Goal: Transaction & Acquisition: Purchase product/service

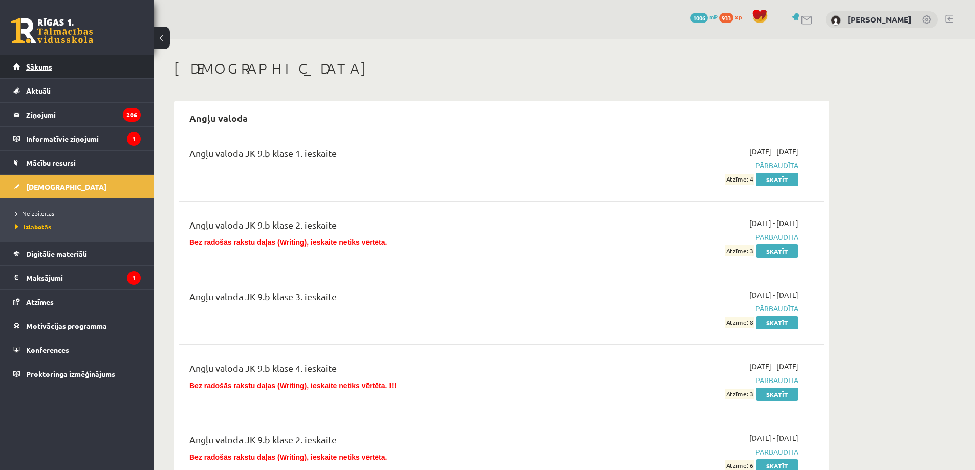
click at [49, 71] on link "Sākums" at bounding box center [76, 67] width 127 height 24
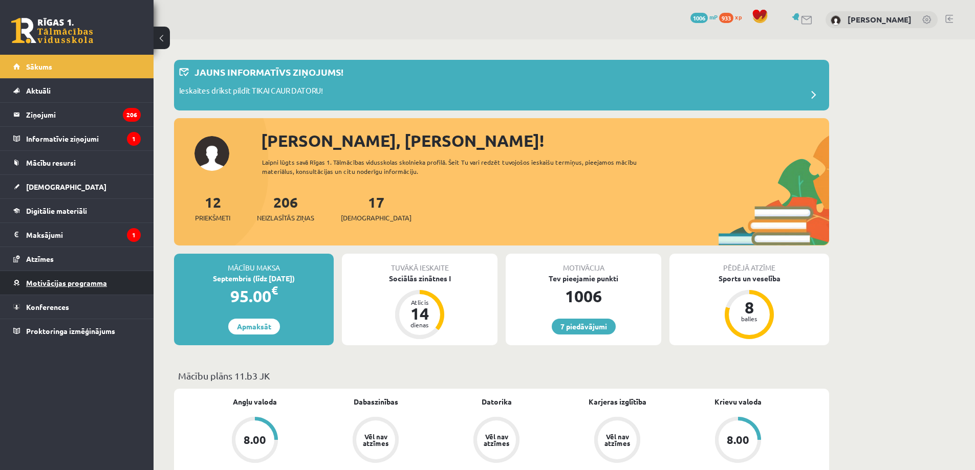
click at [63, 284] on span "Motivācijas programma" at bounding box center [66, 282] width 81 height 9
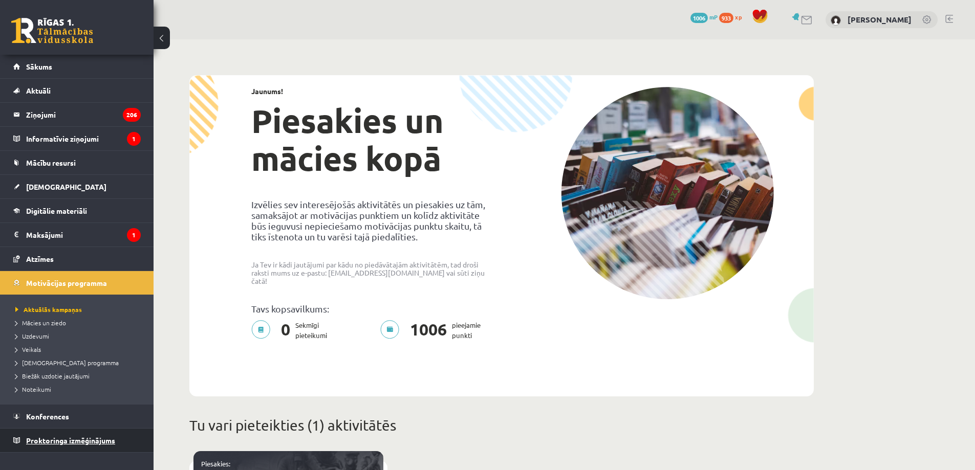
click at [69, 445] on link "Proktoringa izmēģinājums" at bounding box center [76, 441] width 127 height 24
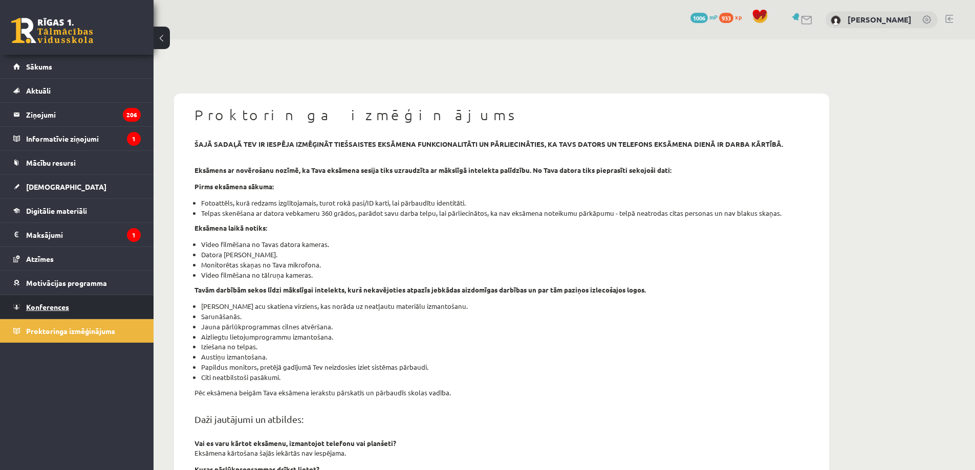
click at [101, 316] on link "Konferences" at bounding box center [76, 307] width 127 height 24
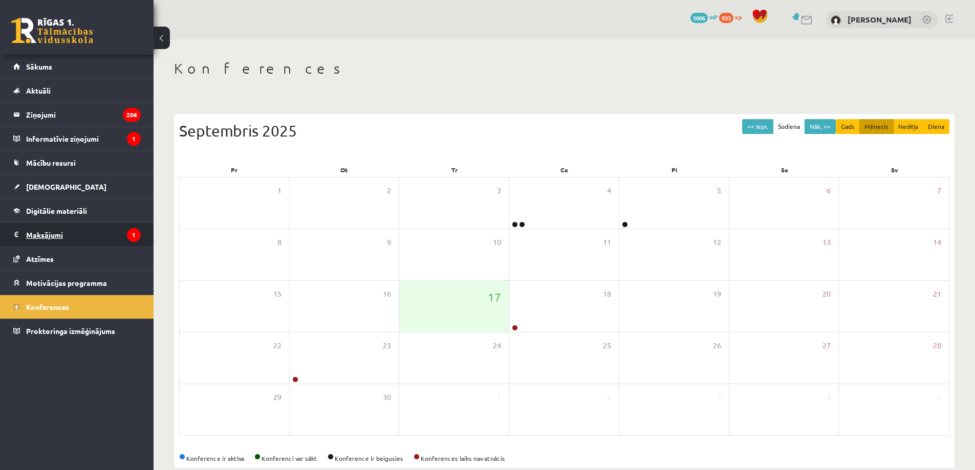
click at [88, 241] on legend "Maksājumi 1" at bounding box center [83, 235] width 115 height 24
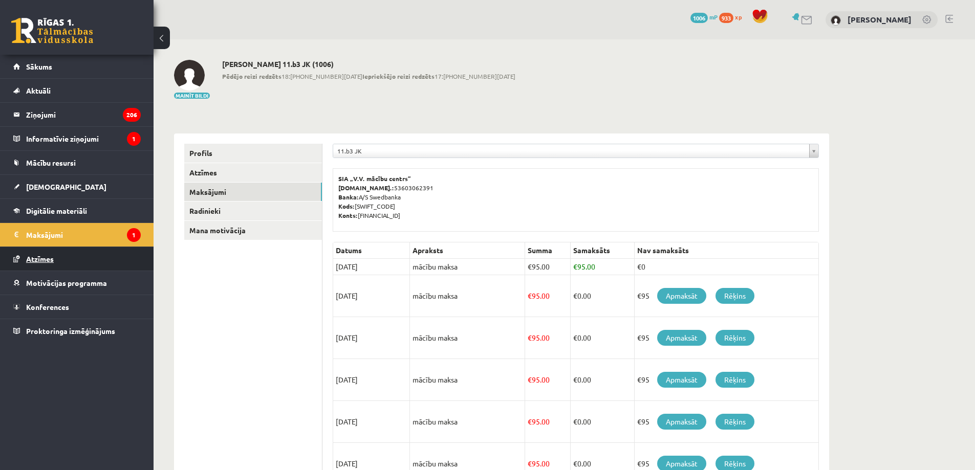
click at [67, 263] on link "Atzīmes" at bounding box center [76, 259] width 127 height 24
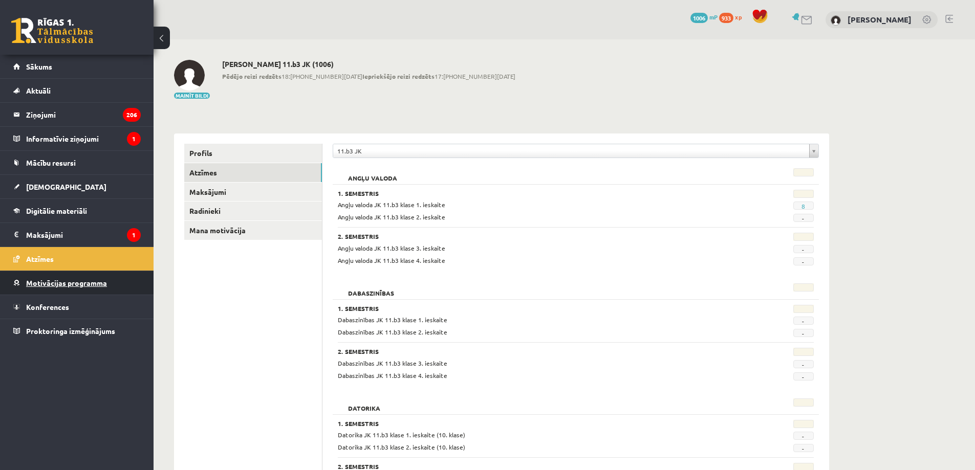
click at [54, 292] on link "Motivācijas programma" at bounding box center [76, 283] width 127 height 24
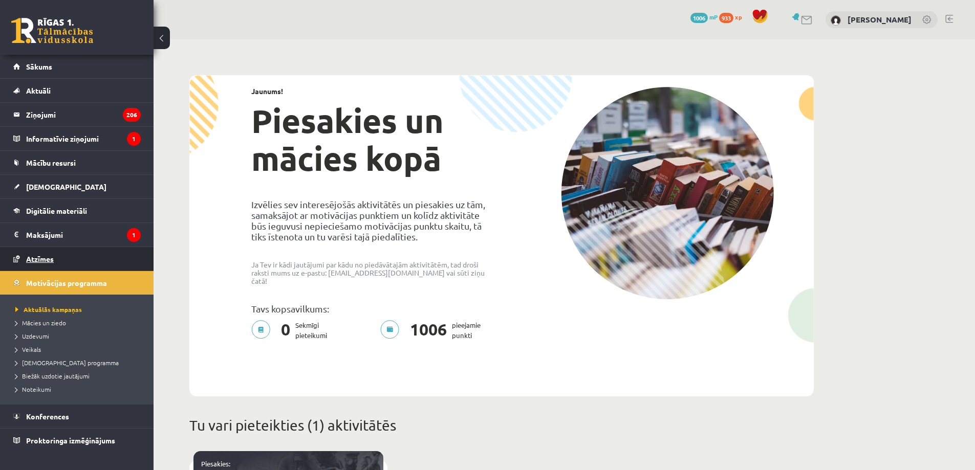
click at [72, 267] on link "Atzīmes" at bounding box center [76, 259] width 127 height 24
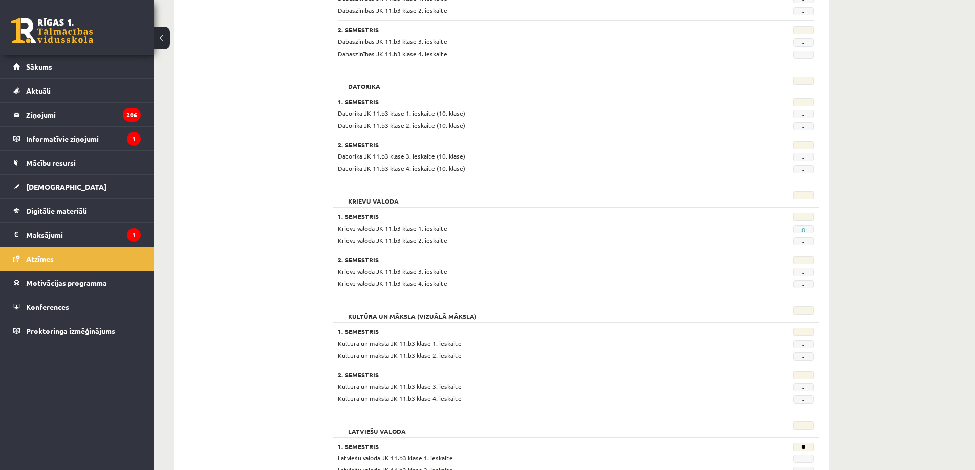
scroll to position [38, 0]
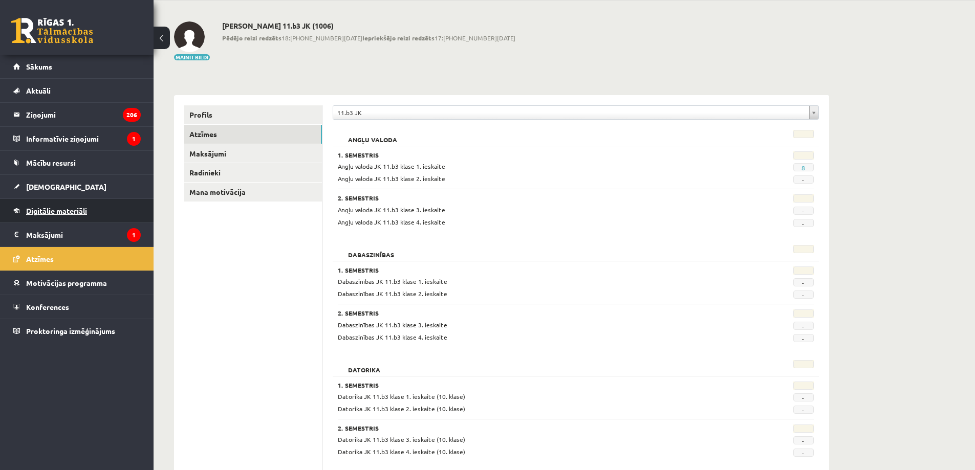
click at [80, 217] on link "Digitālie materiāli" at bounding box center [76, 211] width 127 height 24
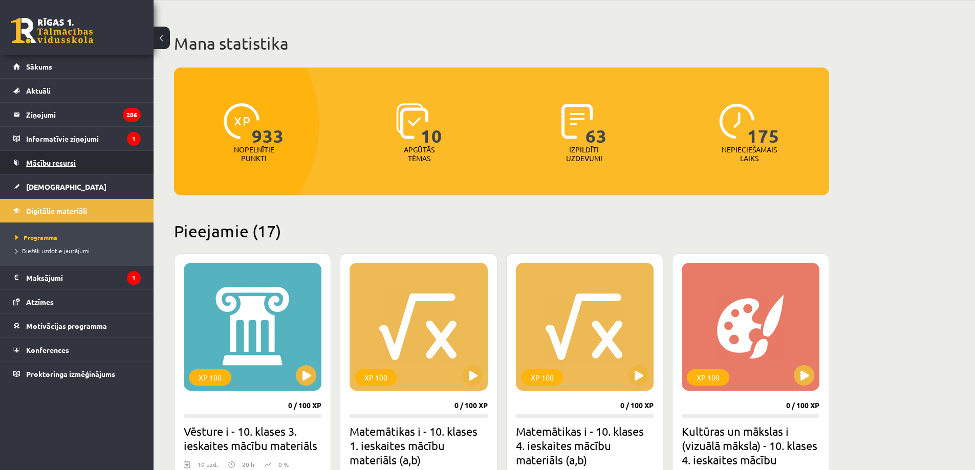
click at [47, 166] on span "Mācību resursi" at bounding box center [51, 162] width 50 height 9
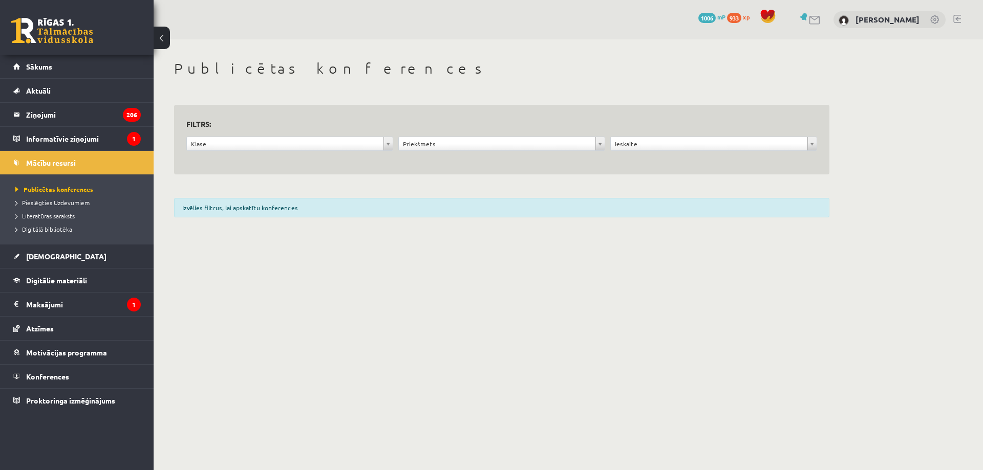
click at [42, 176] on ul "Publicētas konferences Pieslēgties Uzdevumiem Literatūras saraksts Digitālā bib…" at bounding box center [77, 210] width 154 height 70
click at [59, 62] on link "Sākums" at bounding box center [76, 67] width 127 height 24
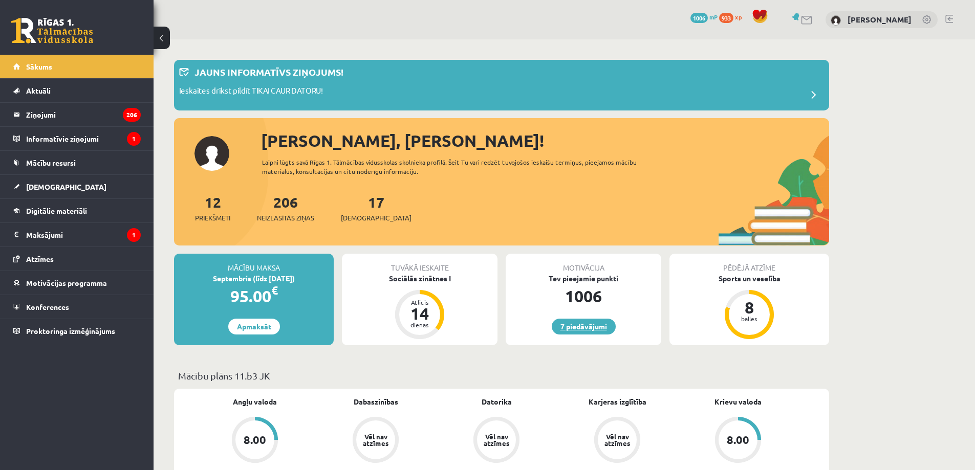
click at [573, 327] on link "7 piedāvājumi" at bounding box center [584, 327] width 64 height 16
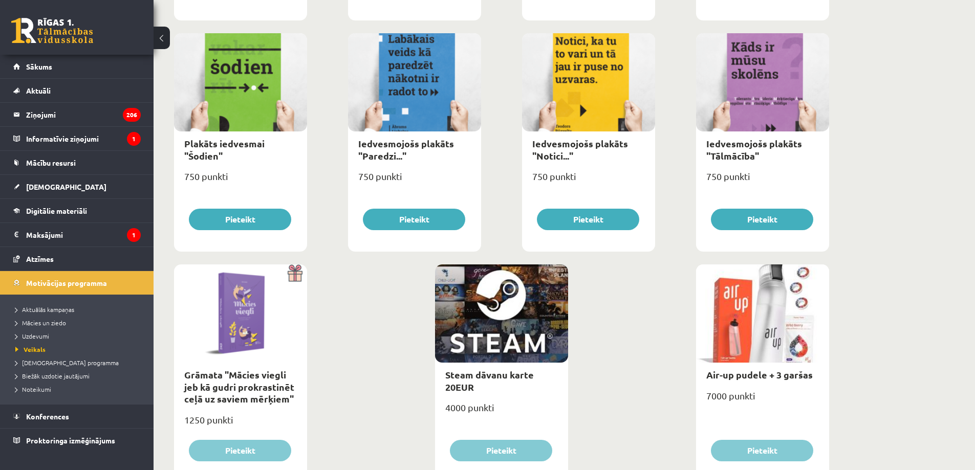
scroll to position [1102, 0]
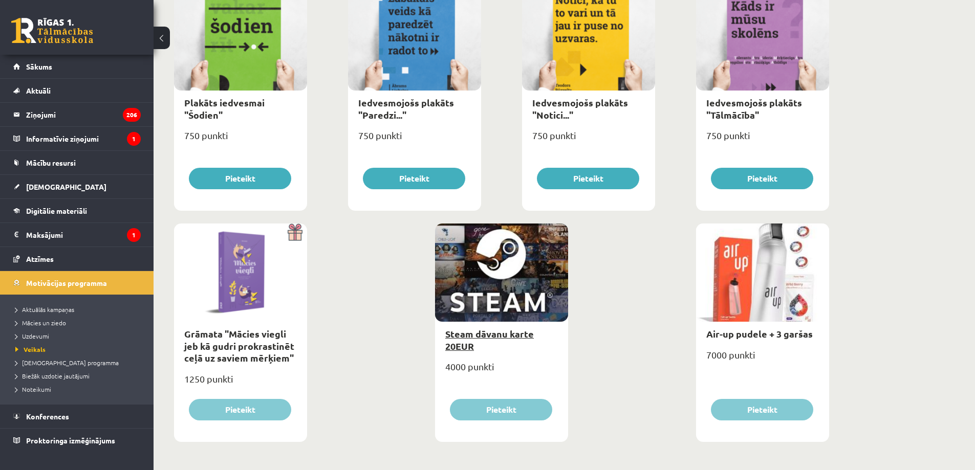
click at [490, 331] on link "Steam dāvanu karte 20EUR" at bounding box center [489, 340] width 89 height 24
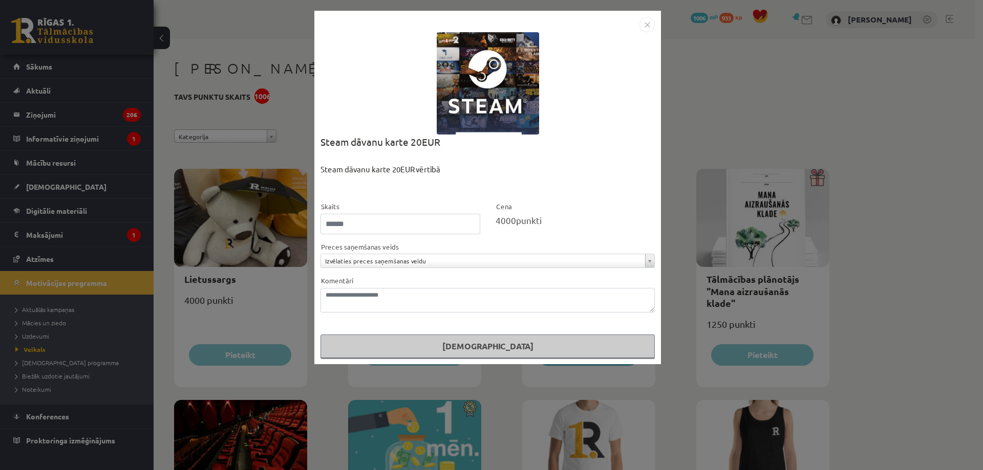
click at [648, 27] on img "Close" at bounding box center [646, 24] width 15 height 15
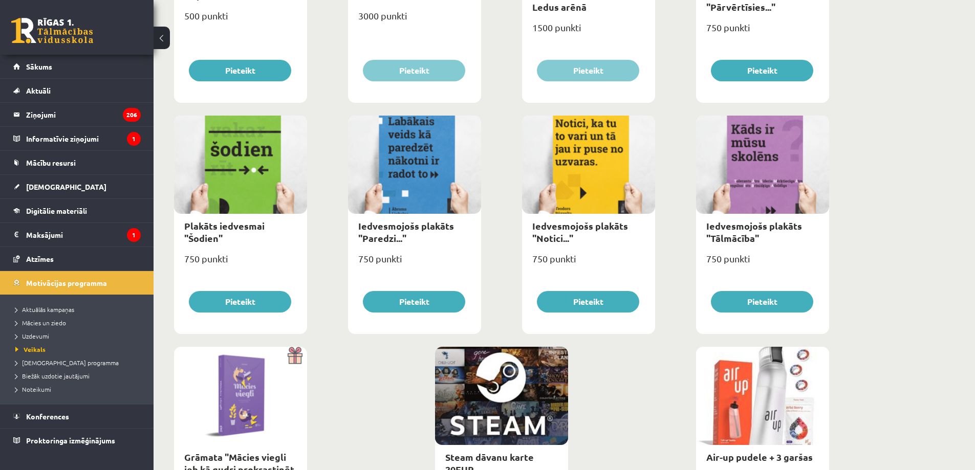
scroll to position [1102, 0]
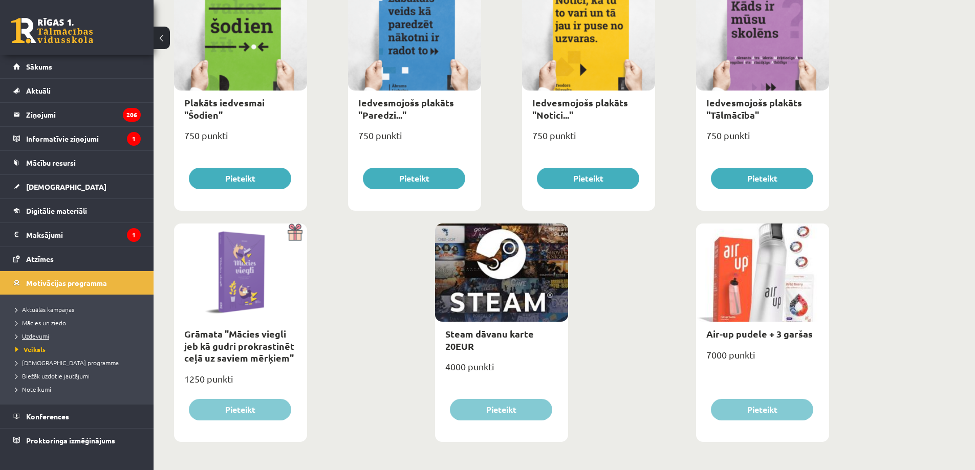
click at [37, 335] on span "Uzdevumi" at bounding box center [32, 336] width 34 height 8
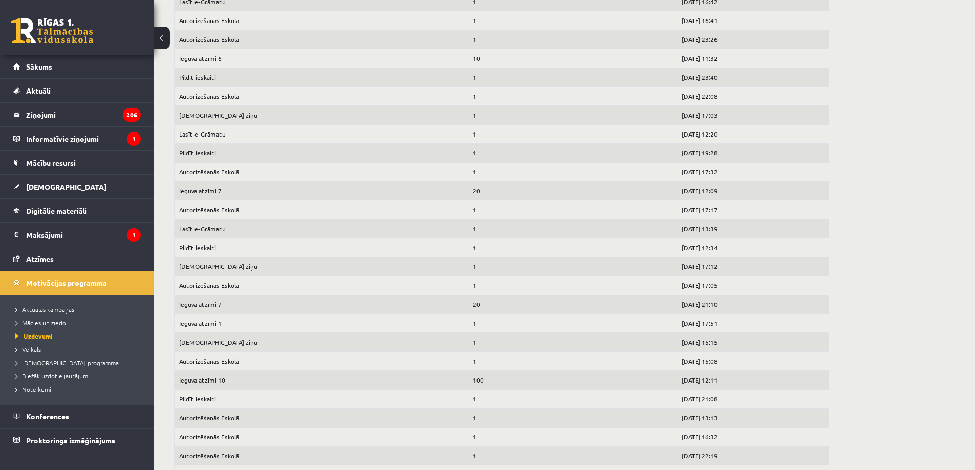
scroll to position [1461, 0]
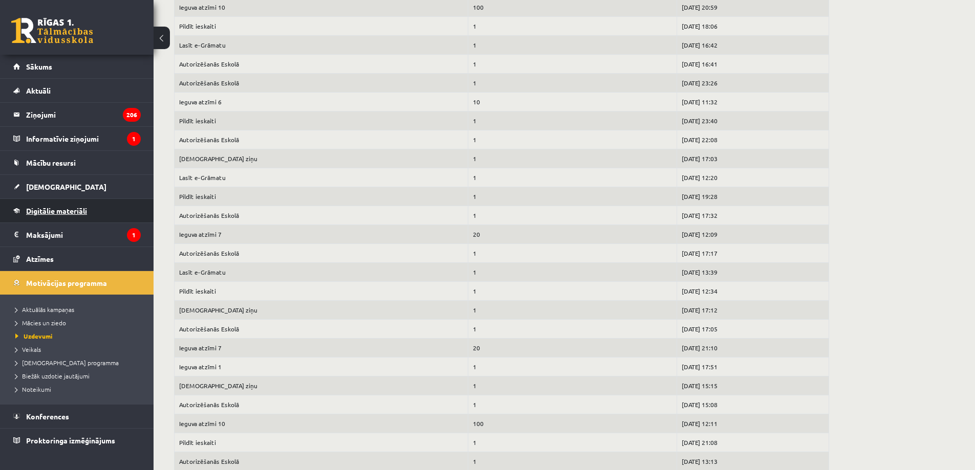
click at [90, 211] on link "Digitālie materiāli" at bounding box center [76, 211] width 127 height 24
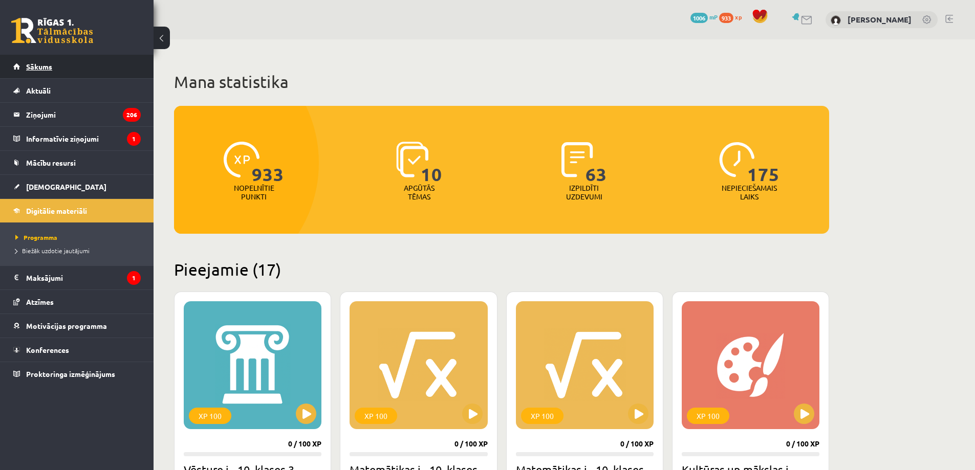
click at [85, 57] on link "Sākums" at bounding box center [76, 67] width 127 height 24
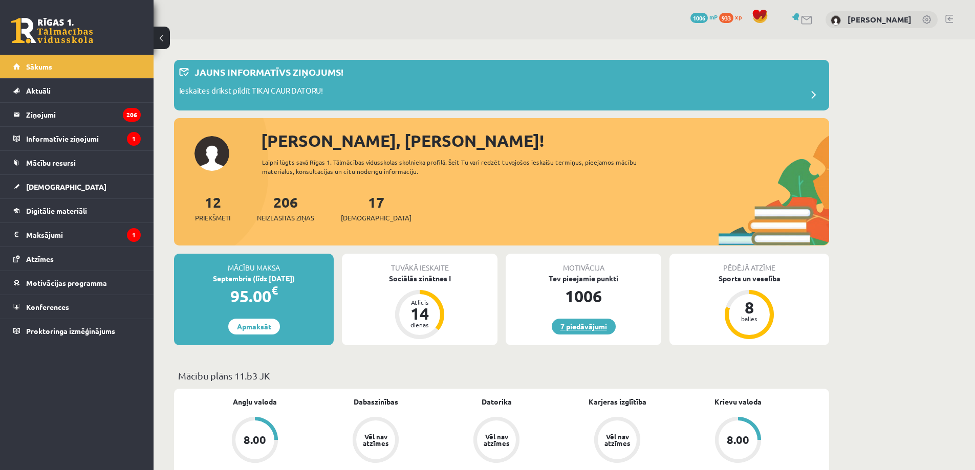
click at [596, 323] on link "7 piedāvājumi" at bounding box center [584, 327] width 64 height 16
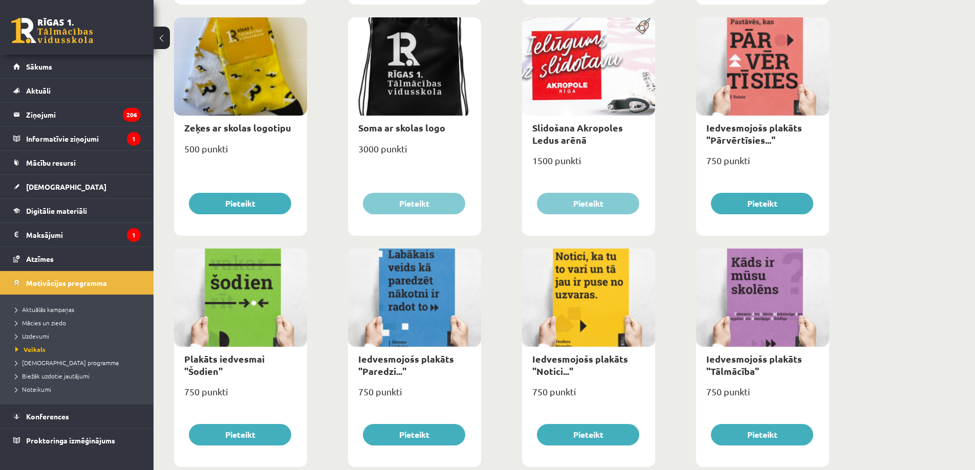
scroll to position [1102, 0]
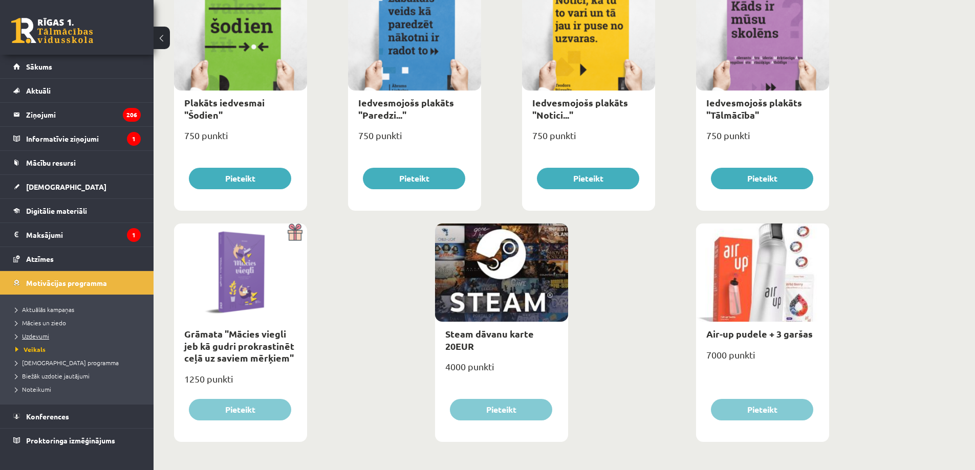
click at [41, 339] on link "Uzdevumi" at bounding box center [79, 336] width 128 height 9
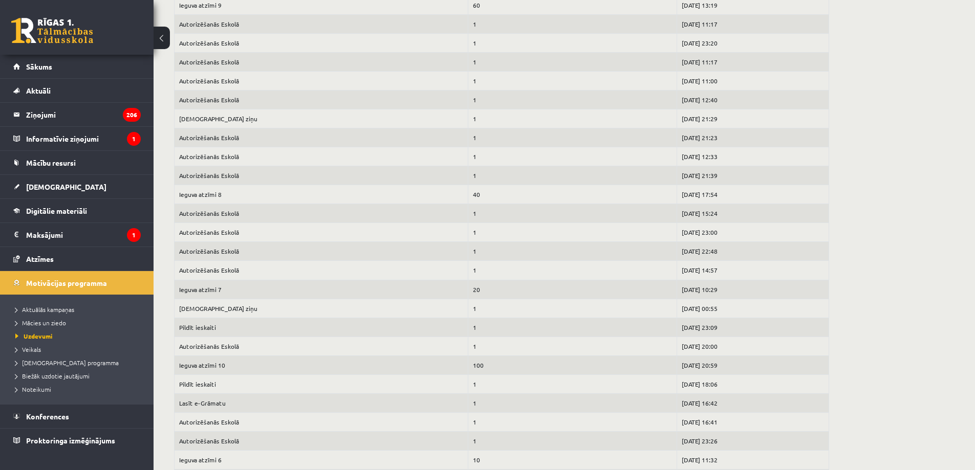
scroll to position [1461, 0]
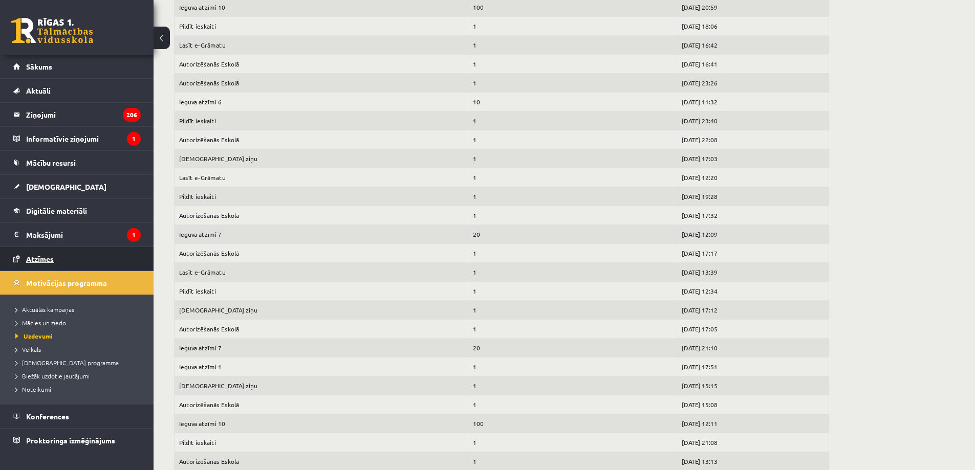
click at [50, 258] on span "Atzīmes" at bounding box center [40, 258] width 28 height 9
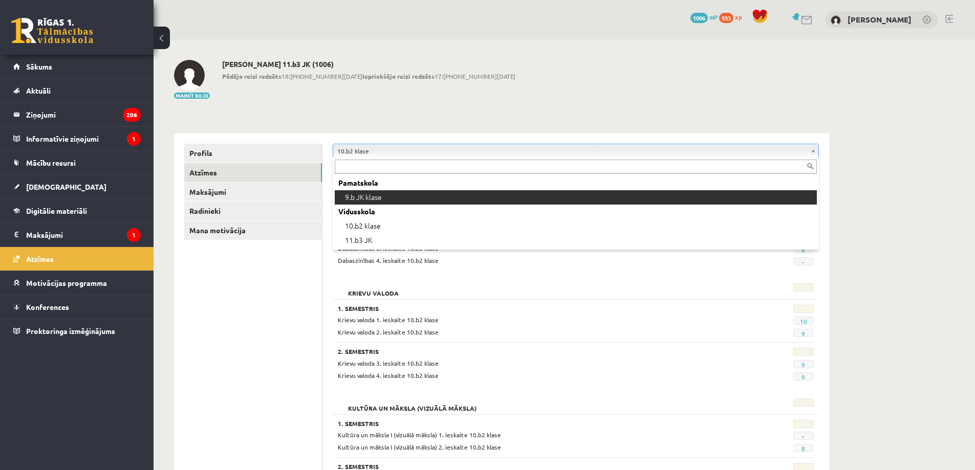
drag, startPoint x: 445, startPoint y: 199, endPoint x: 471, endPoint y: 198, distance: 25.6
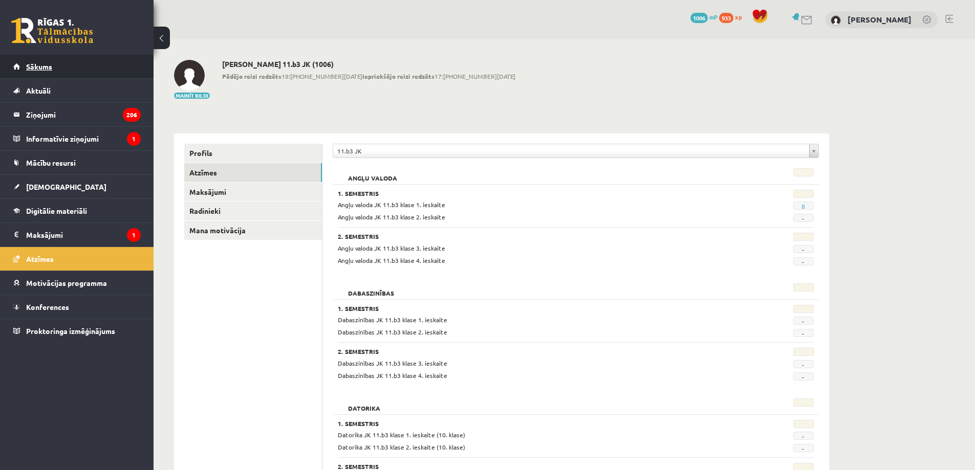
click at [92, 70] on link "Sākums" at bounding box center [76, 67] width 127 height 24
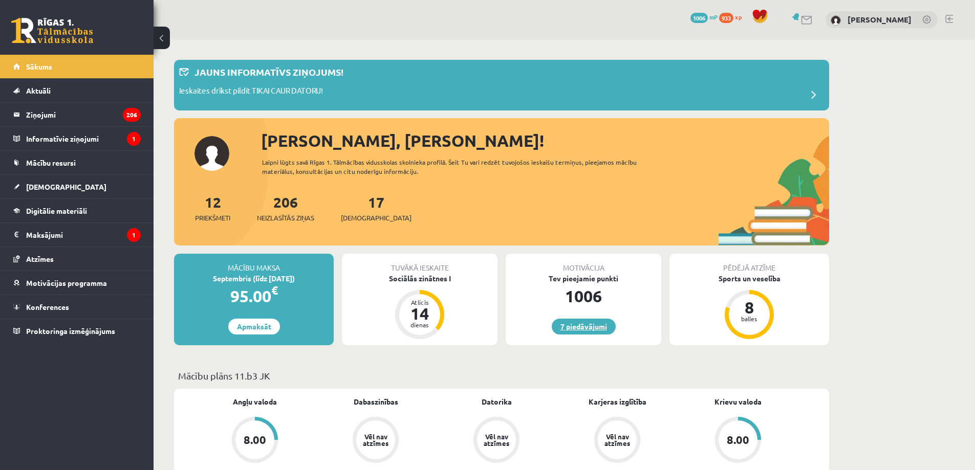
click at [574, 329] on link "7 piedāvājumi" at bounding box center [584, 327] width 64 height 16
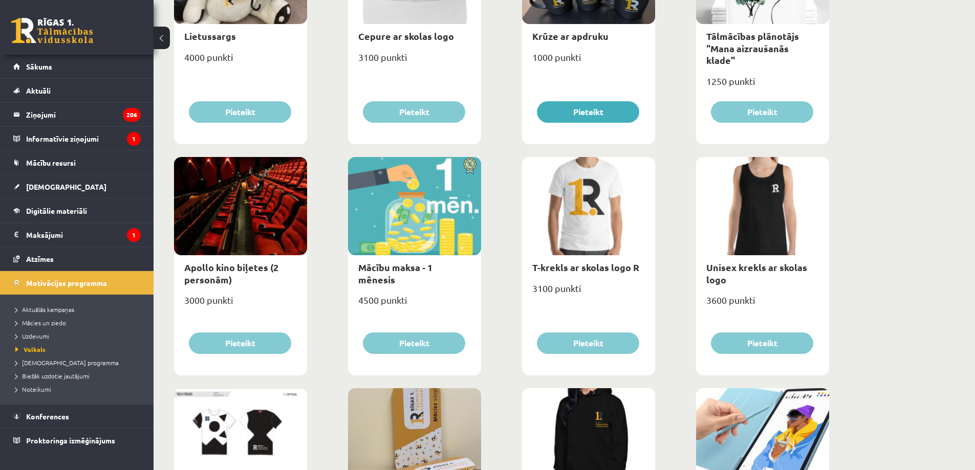
scroll to position [266, 0]
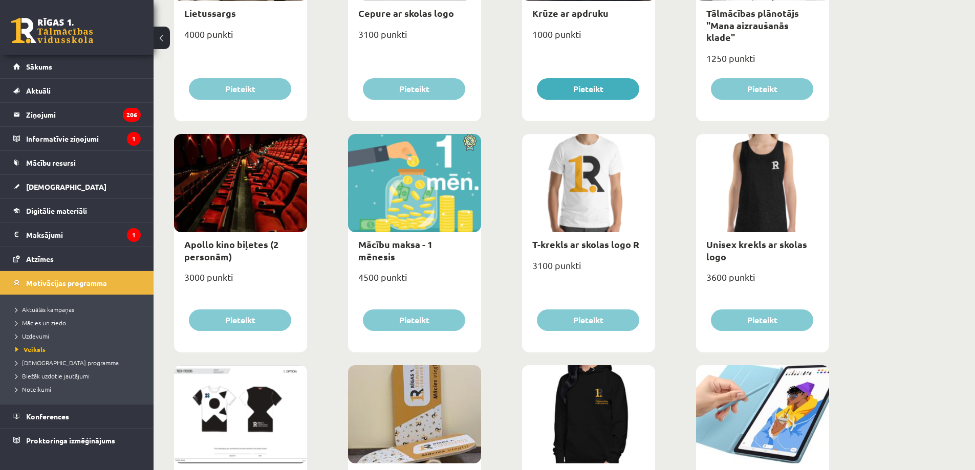
click at [734, 392] on div at bounding box center [762, 415] width 133 height 98
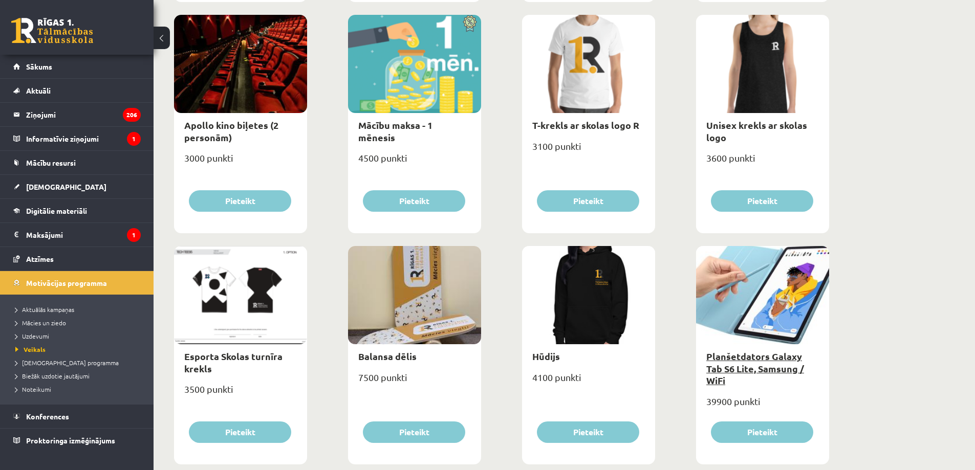
click at [778, 368] on link "Planšetdators Galaxy Tab S6 Lite, Samsung / WiFi" at bounding box center [755, 369] width 98 height 36
type input "*"
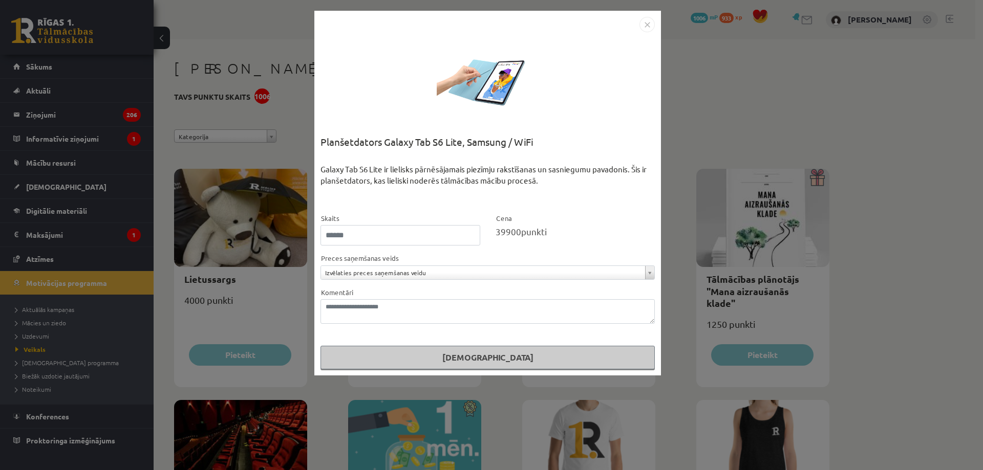
click at [944, 202] on div "**********" at bounding box center [491, 235] width 983 height 470
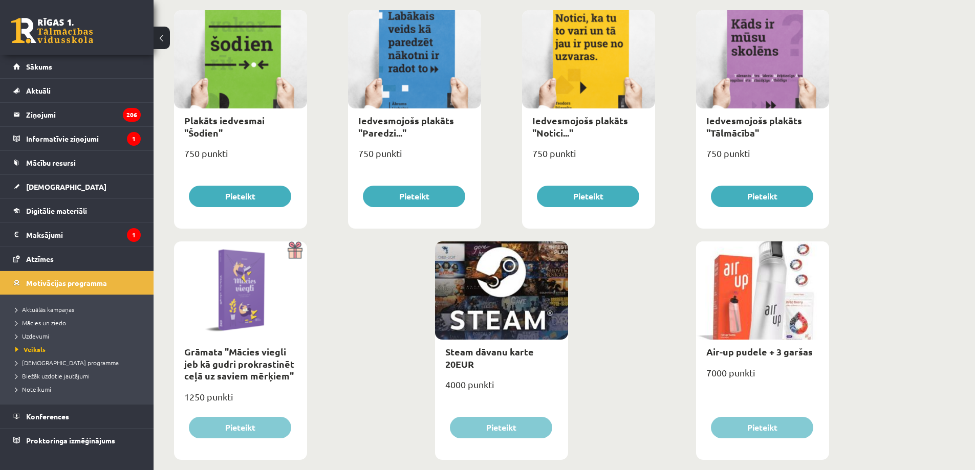
scroll to position [1102, 0]
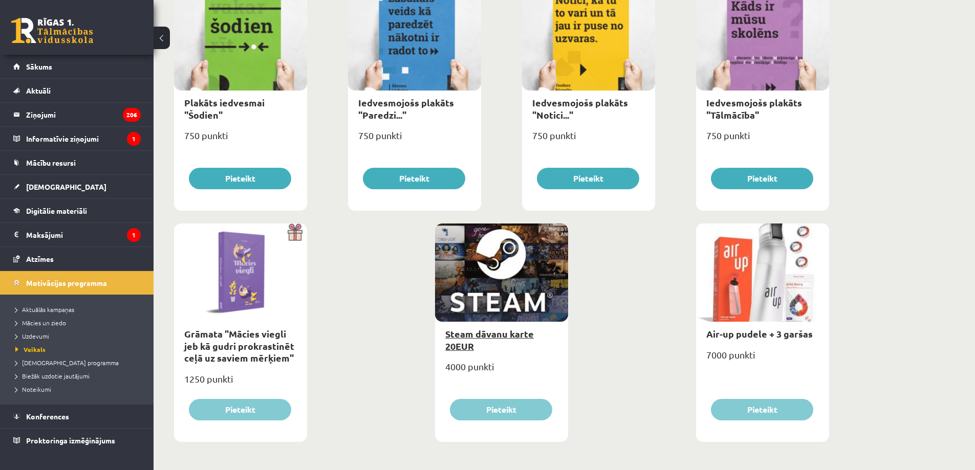
click at [496, 339] on link "Steam dāvanu karte 20EUR" at bounding box center [489, 340] width 89 height 24
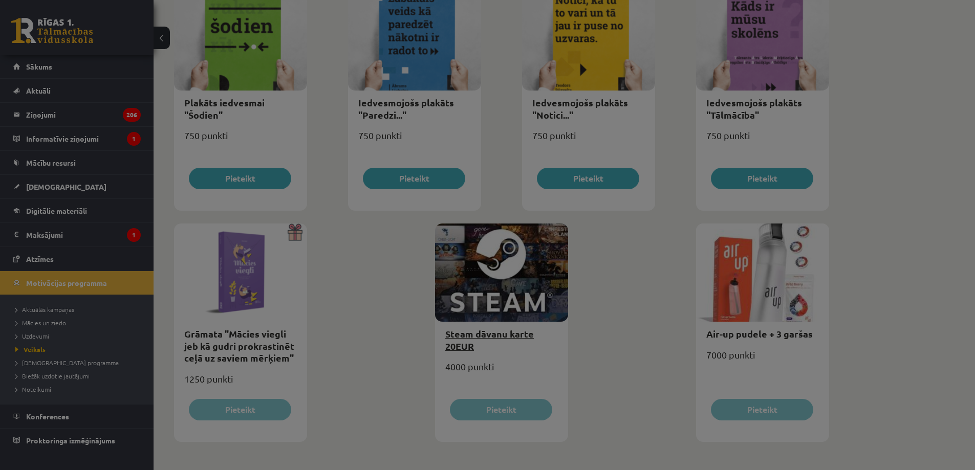
scroll to position [0, 0]
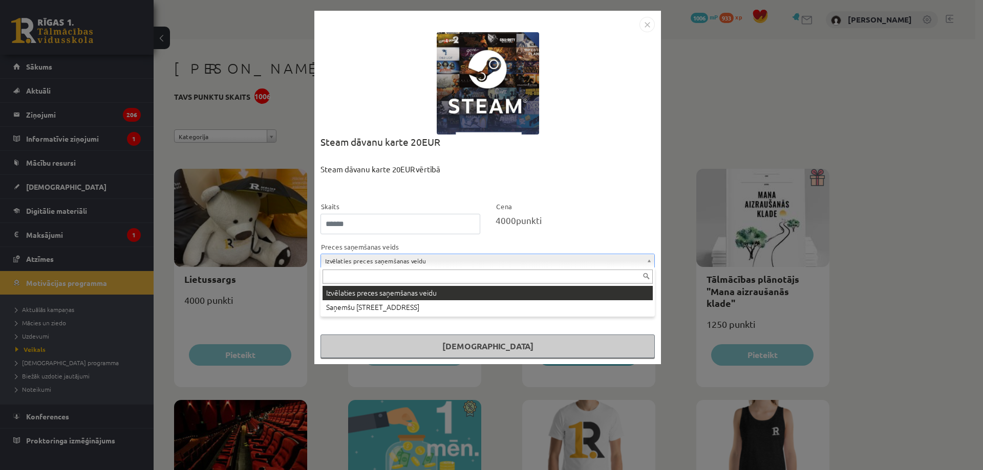
click at [425, 280] on input "text" at bounding box center [488, 277] width 330 height 14
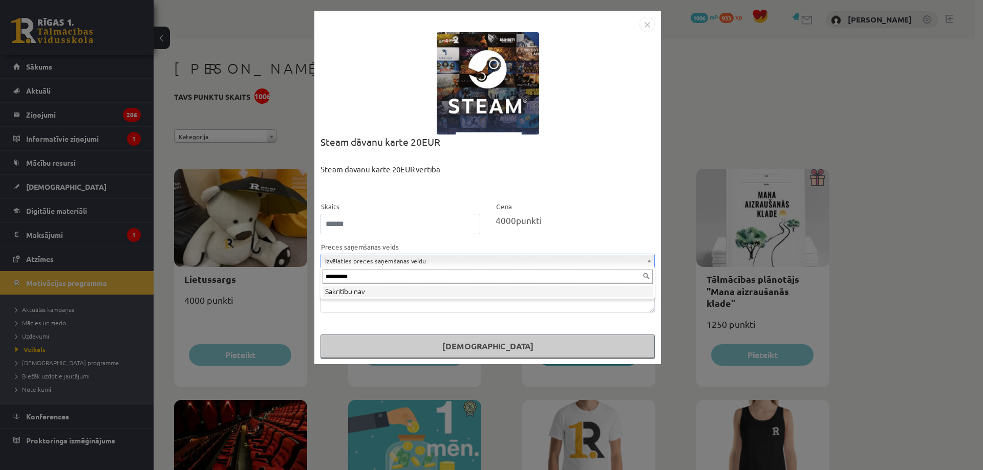
click at [644, 279] on input "*********" at bounding box center [488, 277] width 330 height 14
type input "*"
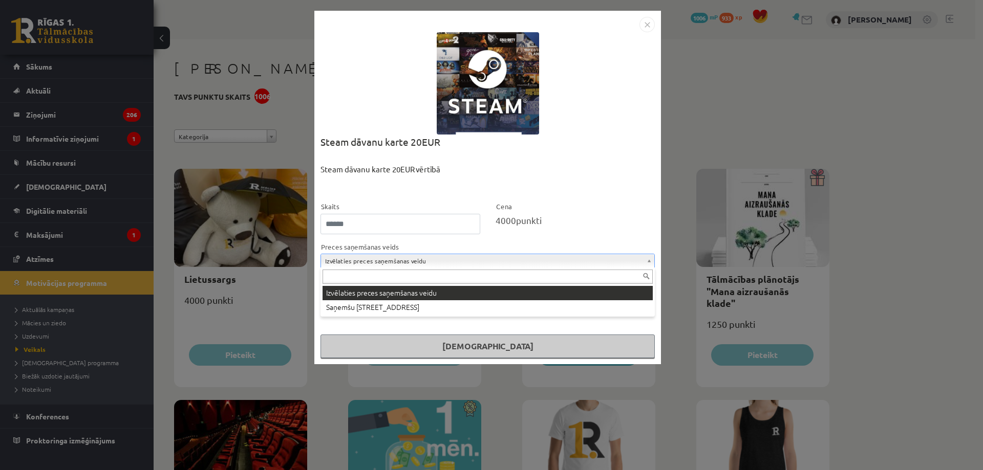
click at [436, 280] on input "text" at bounding box center [488, 277] width 330 height 14
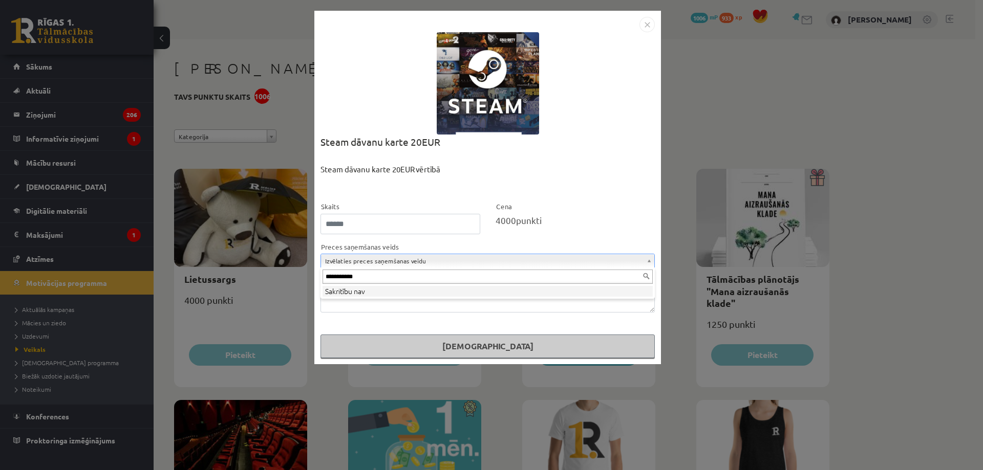
type input "**********"
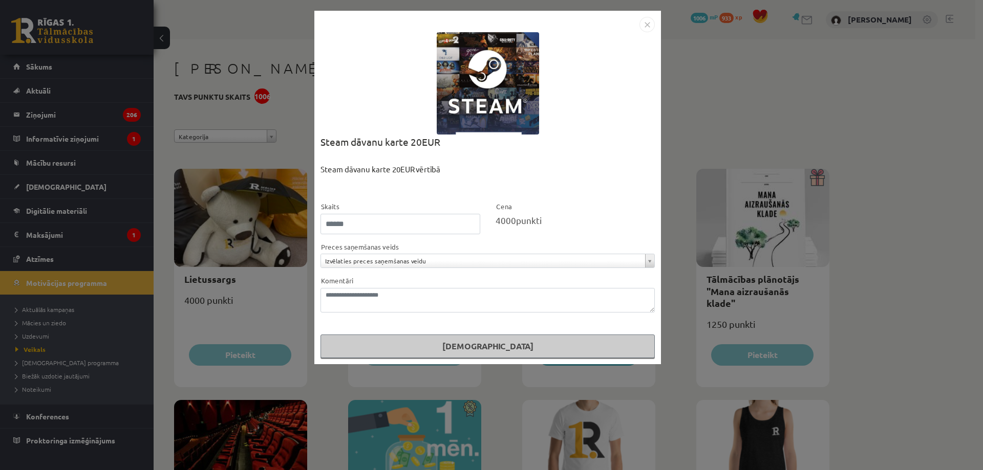
click at [445, 344] on button "Pasūtīt" at bounding box center [487, 347] width 334 height 24
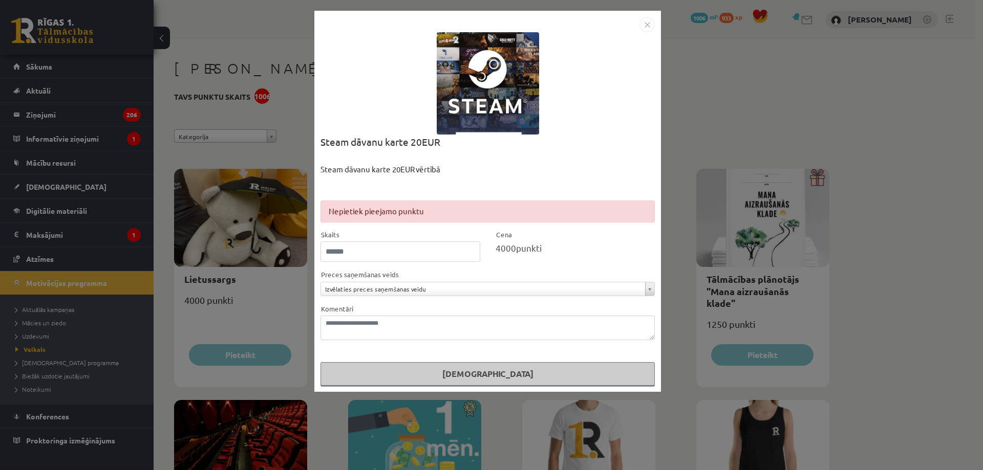
click at [653, 28] on img "Close" at bounding box center [646, 24] width 15 height 15
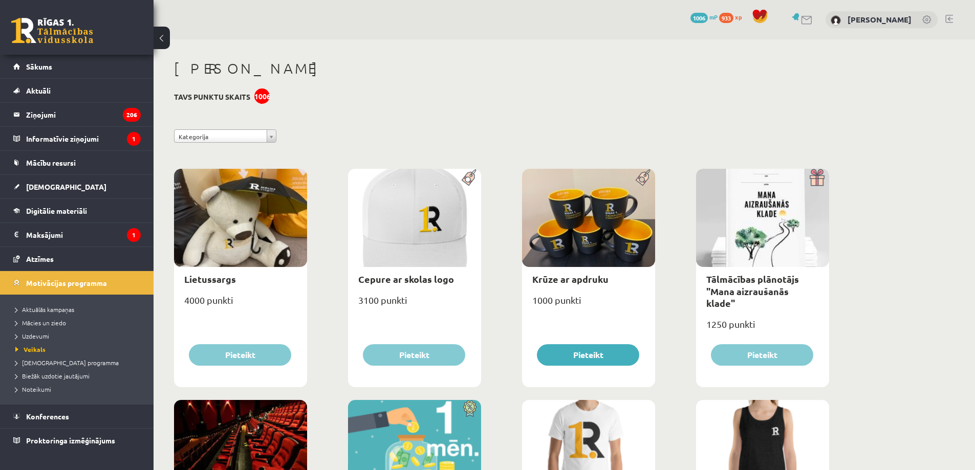
click at [730, 16] on span "933" at bounding box center [726, 18] width 14 height 10
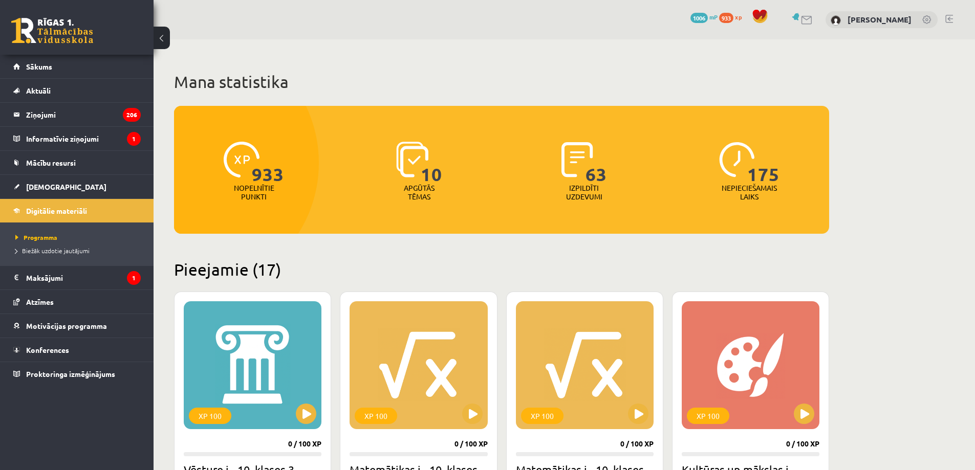
click at [262, 191] on p "Nopelnītie punkti" at bounding box center [254, 192] width 40 height 17
click at [406, 164] on img at bounding box center [412, 160] width 32 height 36
click at [559, 157] on div "63 Izpildīti uzdevumi" at bounding box center [584, 172] width 160 height 71
click at [722, 158] on img at bounding box center [737, 160] width 36 height 36
click at [924, 23] on link at bounding box center [928, 20] width 10 height 10
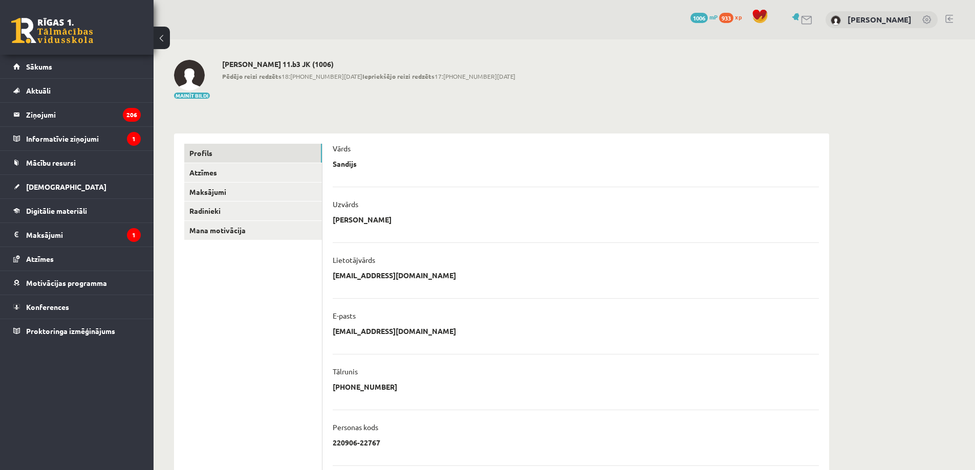
click at [66, 36] on link at bounding box center [52, 31] width 82 height 26
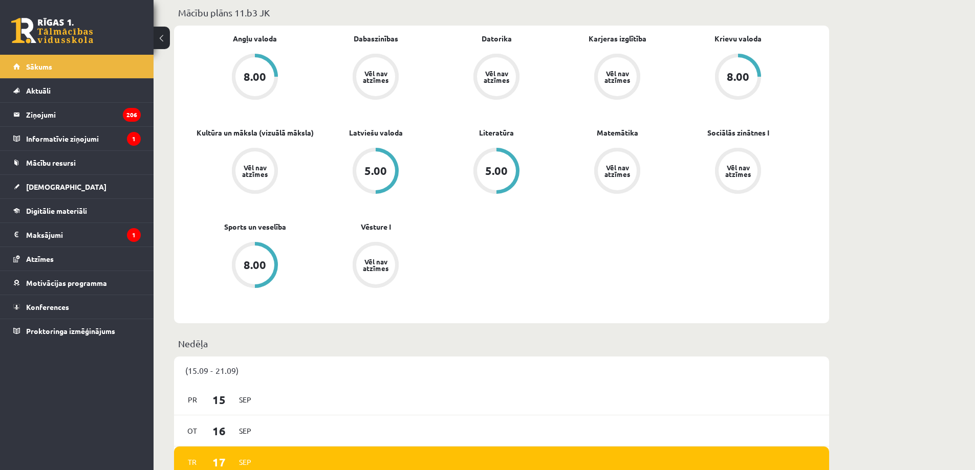
scroll to position [358, 0]
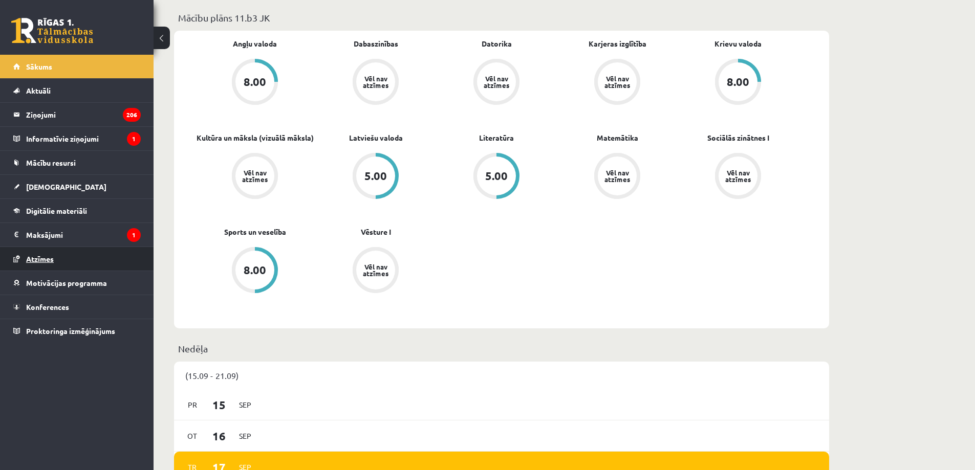
click at [78, 258] on link "Atzīmes" at bounding box center [76, 259] width 127 height 24
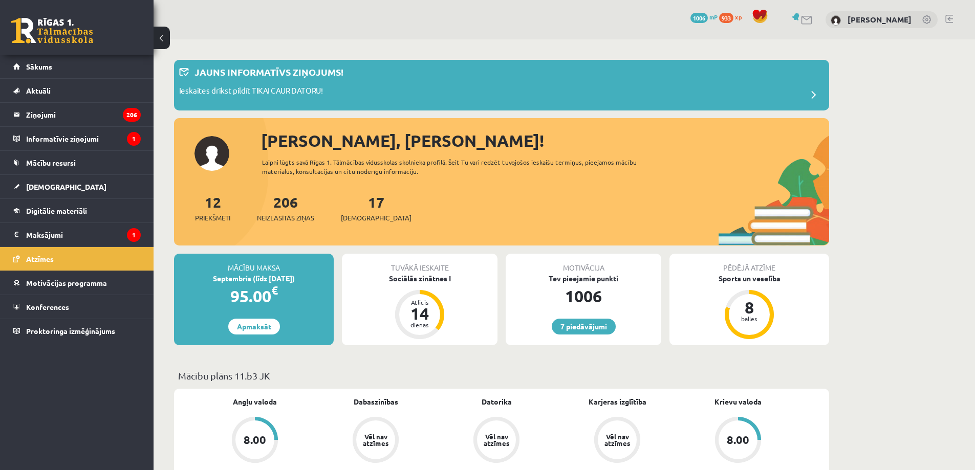
click at [953, 19] on link at bounding box center [950, 19] width 8 height 8
